Goal: Task Accomplishment & Management: Complete application form

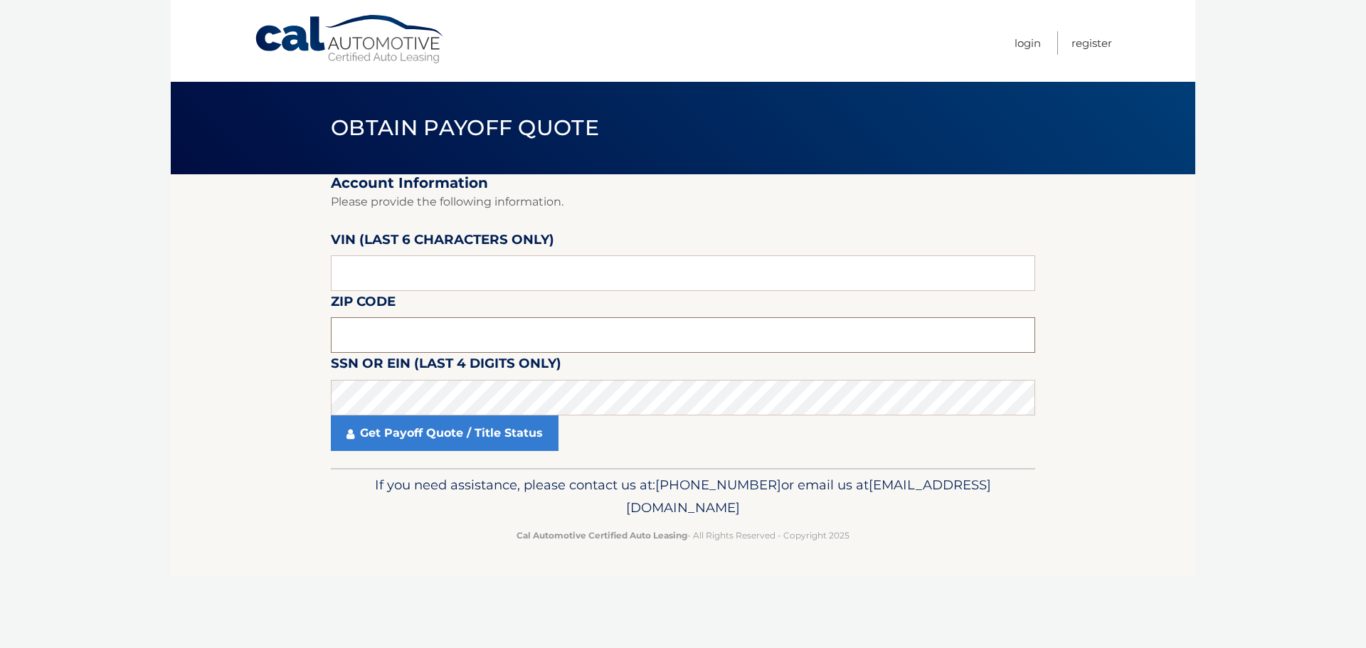
click at [383, 324] on input "text" at bounding box center [683, 335] width 704 height 36
type input "10573"
click at [374, 274] on input "text" at bounding box center [683, 273] width 704 height 36
type input "765738"
click button "For Originating Dealer" at bounding box center [0, 0] width 0 height 0
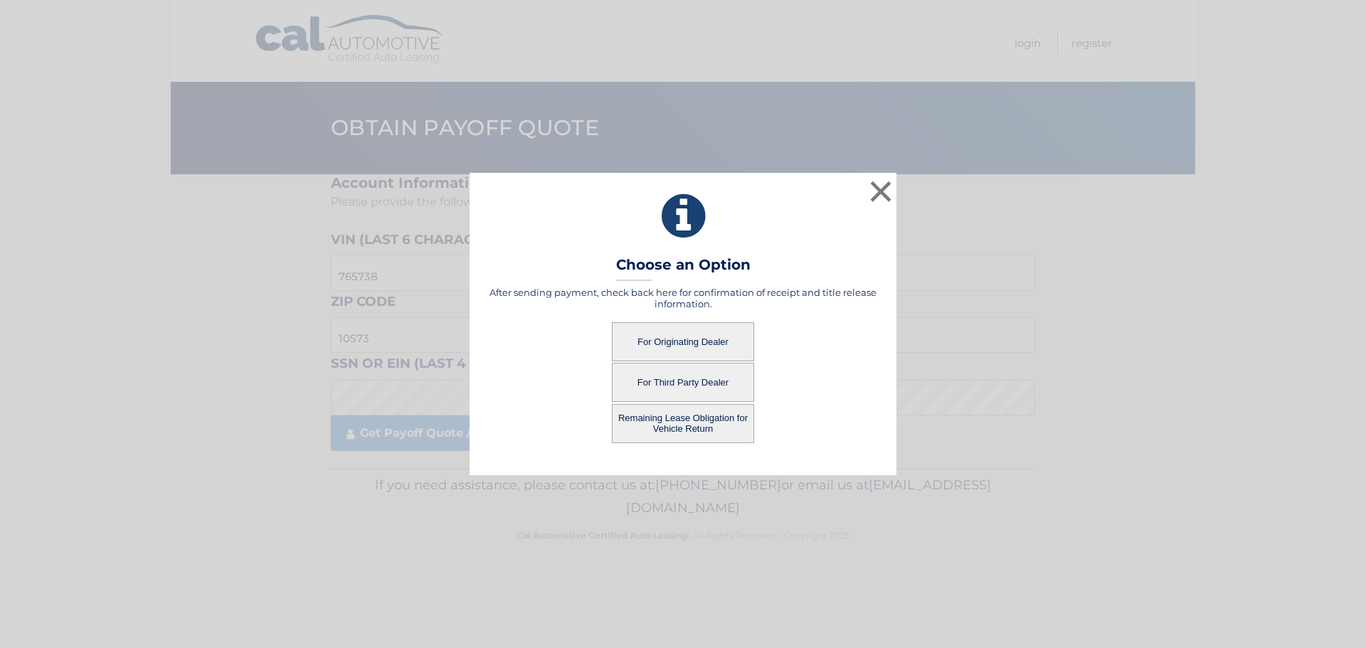
click at [711, 339] on button "For Originating Dealer" at bounding box center [683, 341] width 142 height 39
click at [657, 336] on button "For Originating Dealer" at bounding box center [683, 341] width 142 height 39
